Goal: Navigation & Orientation: Find specific page/section

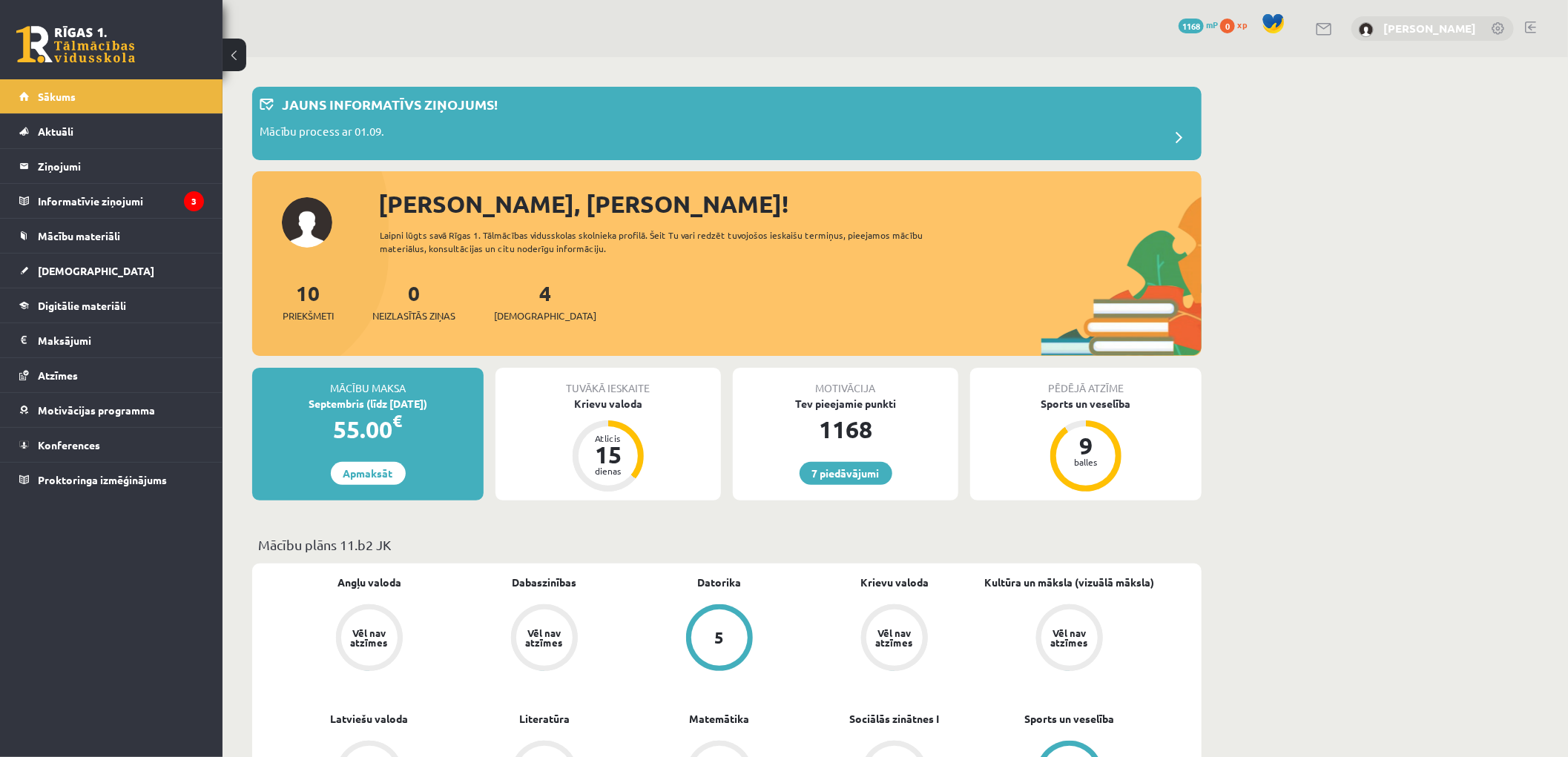
click at [1383, 28] on link "[PERSON_NAME]" at bounding box center [1430, 28] width 93 height 15
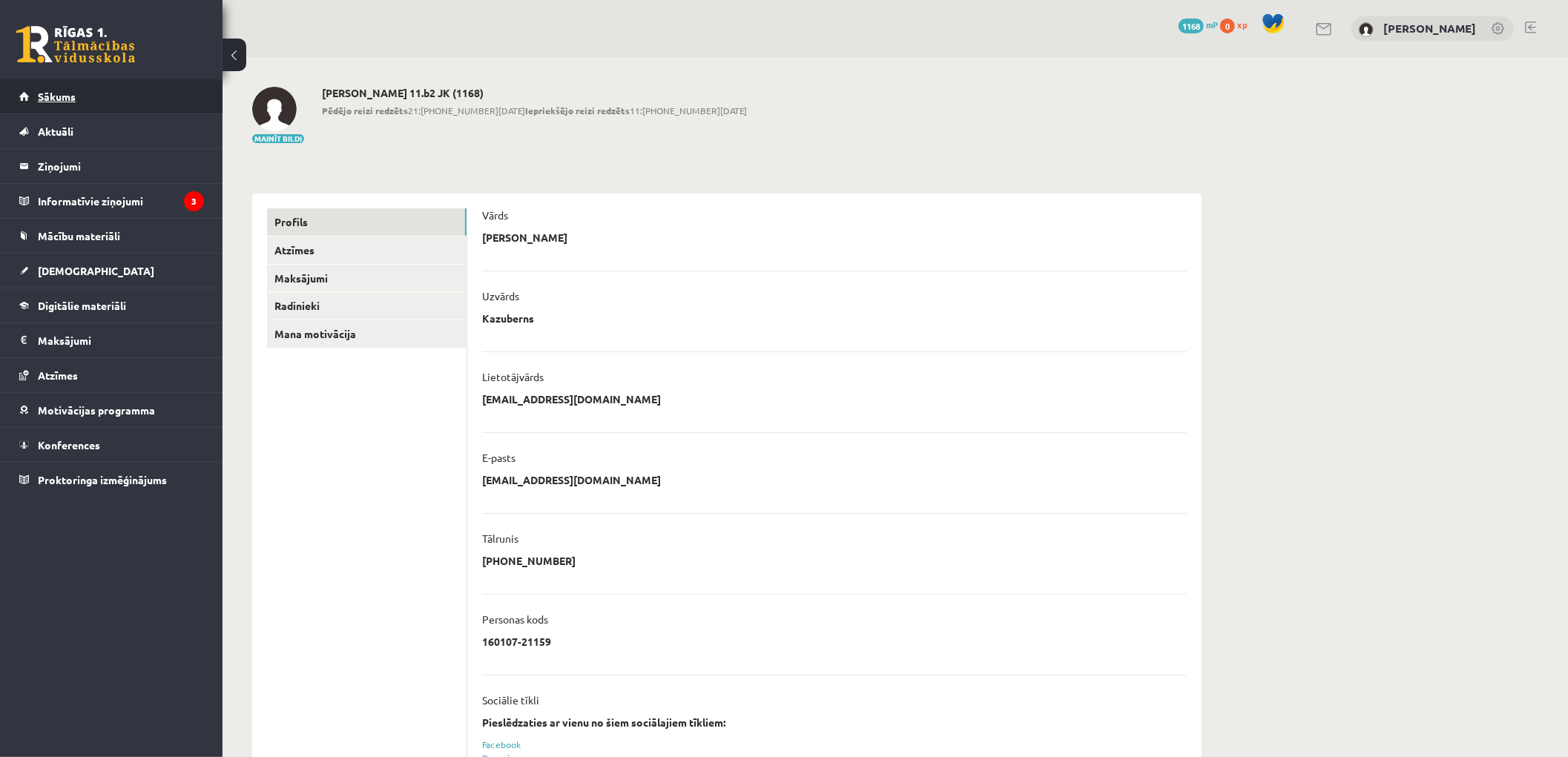
click at [61, 93] on span "Sākums" at bounding box center [57, 96] width 38 height 13
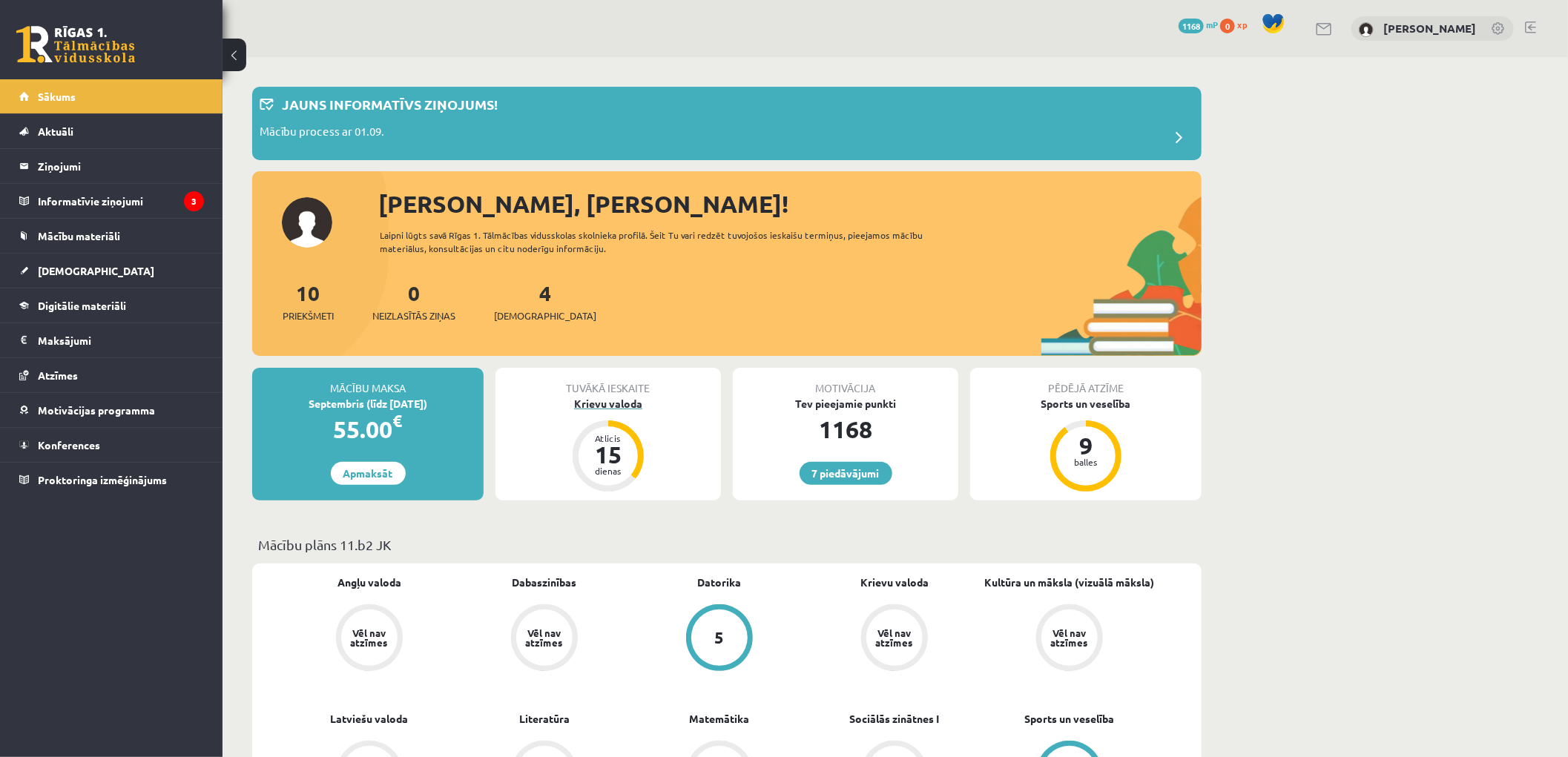
click at [624, 464] on div "15" at bounding box center [608, 455] width 45 height 24
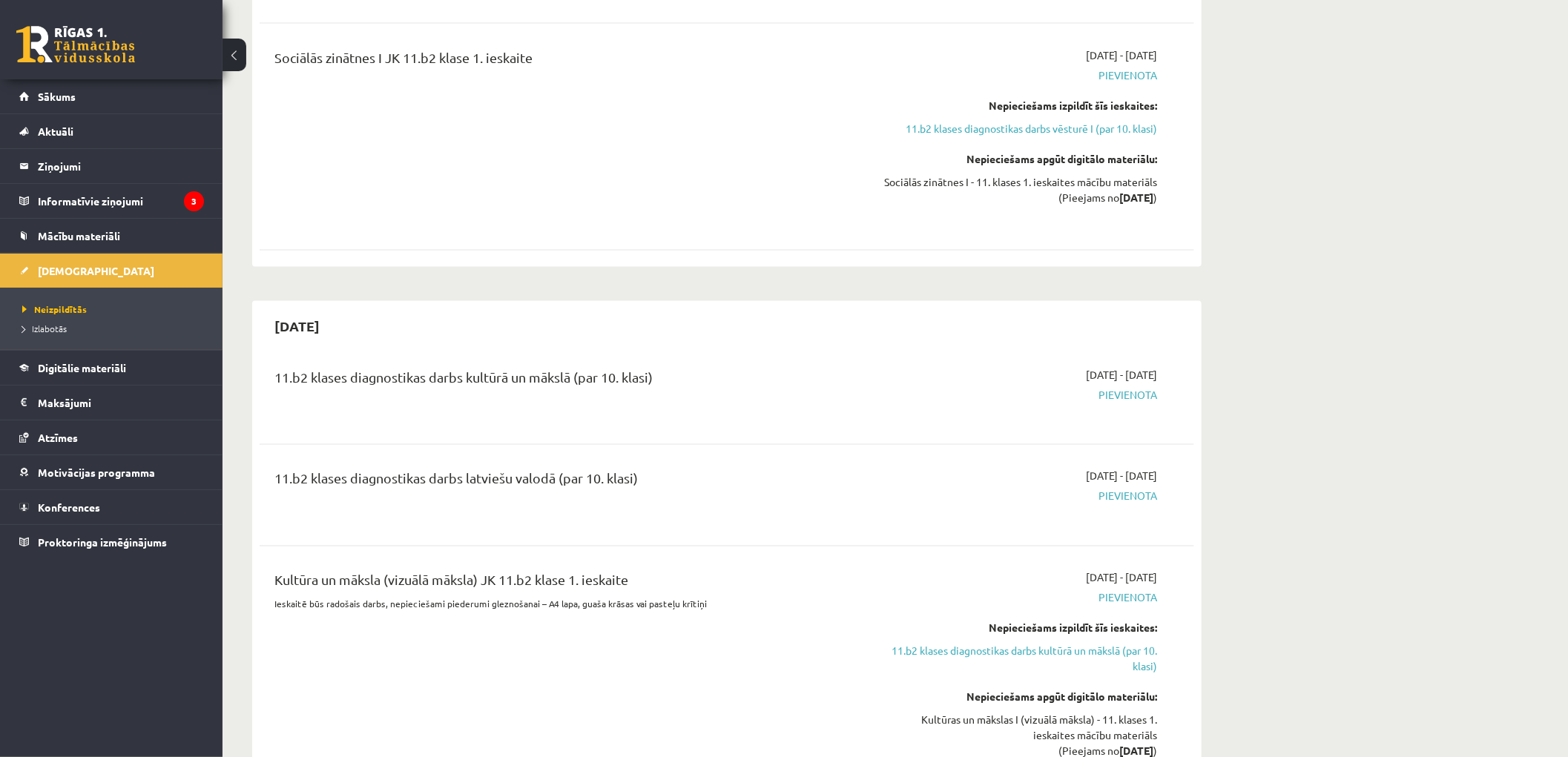
scroll to position [1071, 0]
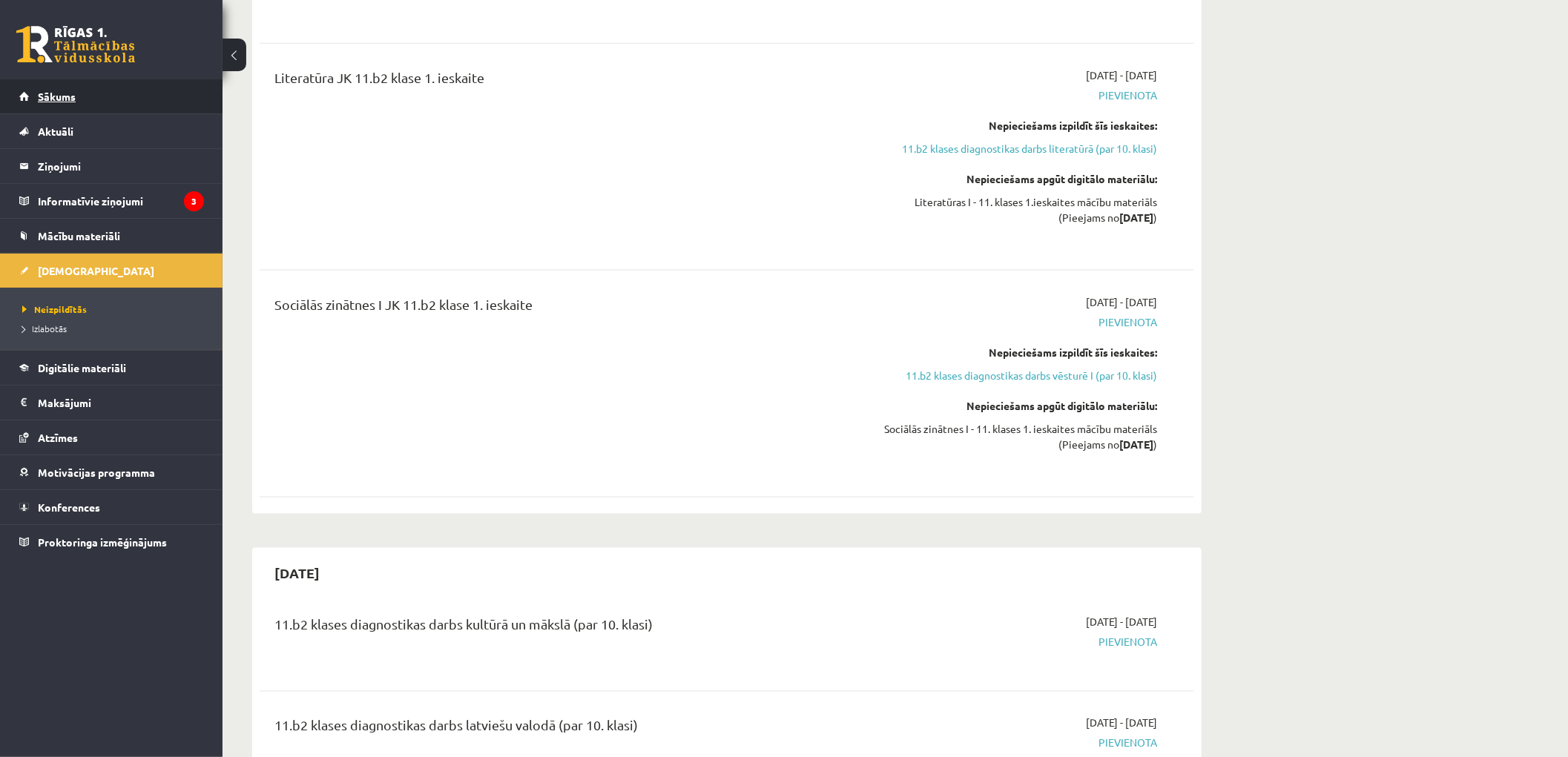
click at [55, 96] on span "Sākums" at bounding box center [57, 96] width 38 height 13
